Goal: Ask a question

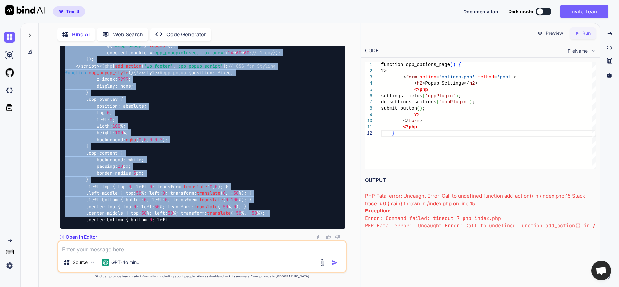
drag, startPoint x: 213, startPoint y: 211, endPoint x: 214, endPoint y: 208, distance: 3.7
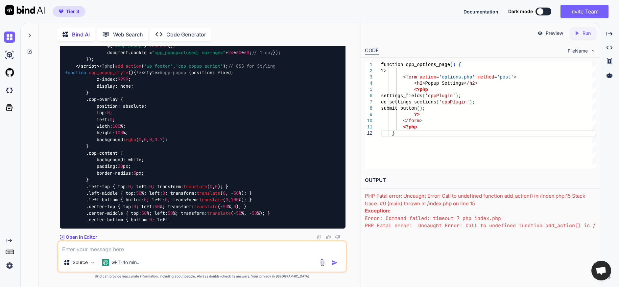
scroll to position [56549, 0]
click at [183, 247] on textarea "To enrich screen reader interactions, please activate Accessibility in Grammarl…" at bounding box center [202, 248] width 288 height 12
type textarea "still not working"
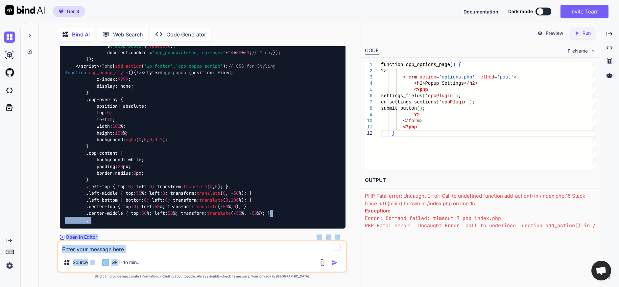
scroll to position [55966, 0]
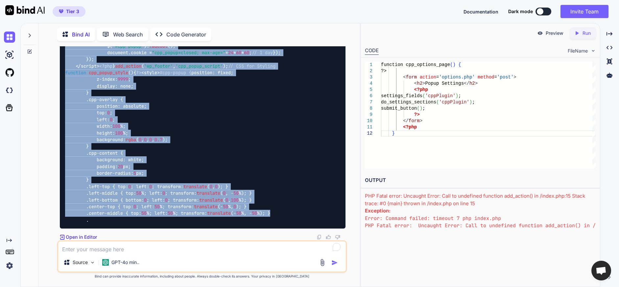
drag, startPoint x: 284, startPoint y: 206, endPoint x: 64, endPoint y: 74, distance: 256.5
click at [64, 74] on div "You I want to create a wordpress plugin to easily add pop-ups to a website. The…" at bounding box center [203, 143] width 288 height 194
copy div "<?php /* Plugin Name: Custom Popup Plugin Description: A plugin to create custo…"
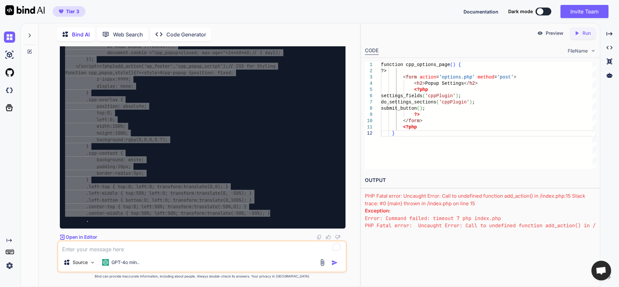
scroll to position [56788, 0]
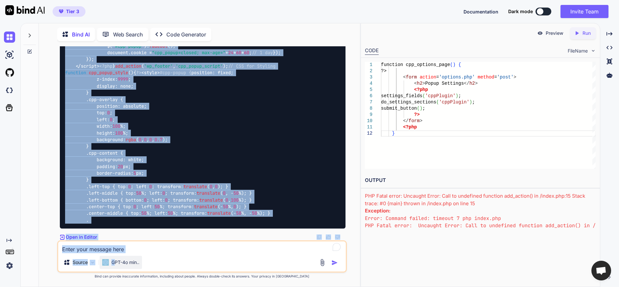
scroll to position [59634, 0]
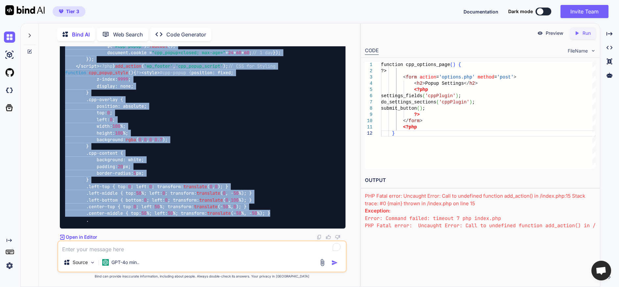
drag, startPoint x: 65, startPoint y: 100, endPoint x: 283, endPoint y: 207, distance: 242.8
copy code "<?php /* Plugin Name: Custom Popup Plugin Description: A plugin to create custo…"
click at [136, 246] on textarea "To enrich screen reader interactions, please activate Accessibility in Grammarl…" at bounding box center [202, 248] width 288 height 12
paste textarea "Warning: Undefined array key "pages" in /home/thecomingwavellc/[DOMAIN_NAME][UR…"
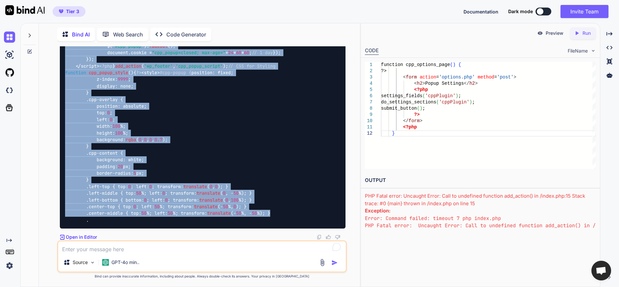
type textarea "Warning: Undefined array key "pages" in /home/thecomingwavellc/[DOMAIN_NAME][UR…"
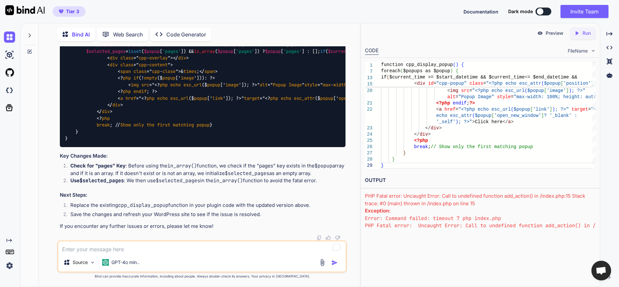
scroll to position [59999, 0]
drag, startPoint x: 79, startPoint y: 135, endPoint x: 65, endPoint y: 122, distance: 19.3
click at [65, 122] on div "function cpp_display_popup ( ) { $popups = get_option ( 'cpp_popup_settings' );…" at bounding box center [203, 88] width 286 height 118
copy code "function cpp_display_popup ( ) { $popups = get_option ( 'cpp_popup_settings' );…"
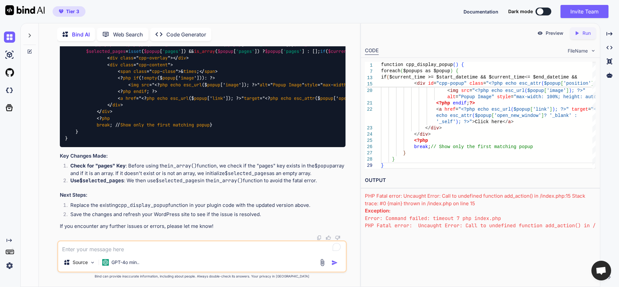
drag, startPoint x: 286, startPoint y: 170, endPoint x: 614, endPoint y: 150, distance: 328.8
click at [286, 147] on div "function cpp_display_popup ( ) { $popups = get_option ( 'cpp_popup_settings' );…" at bounding box center [203, 88] width 286 height 118
click at [178, 250] on textarea "To enrich screen reader interactions, please activate Accessibility in Grammarl…" at bounding box center [202, 248] width 288 height 12
type textarea "The error went away, but"
click at [143, 247] on textarea "The error went away, but" at bounding box center [202, 248] width 288 height 12
